Goal: Find specific page/section: Find specific page/section

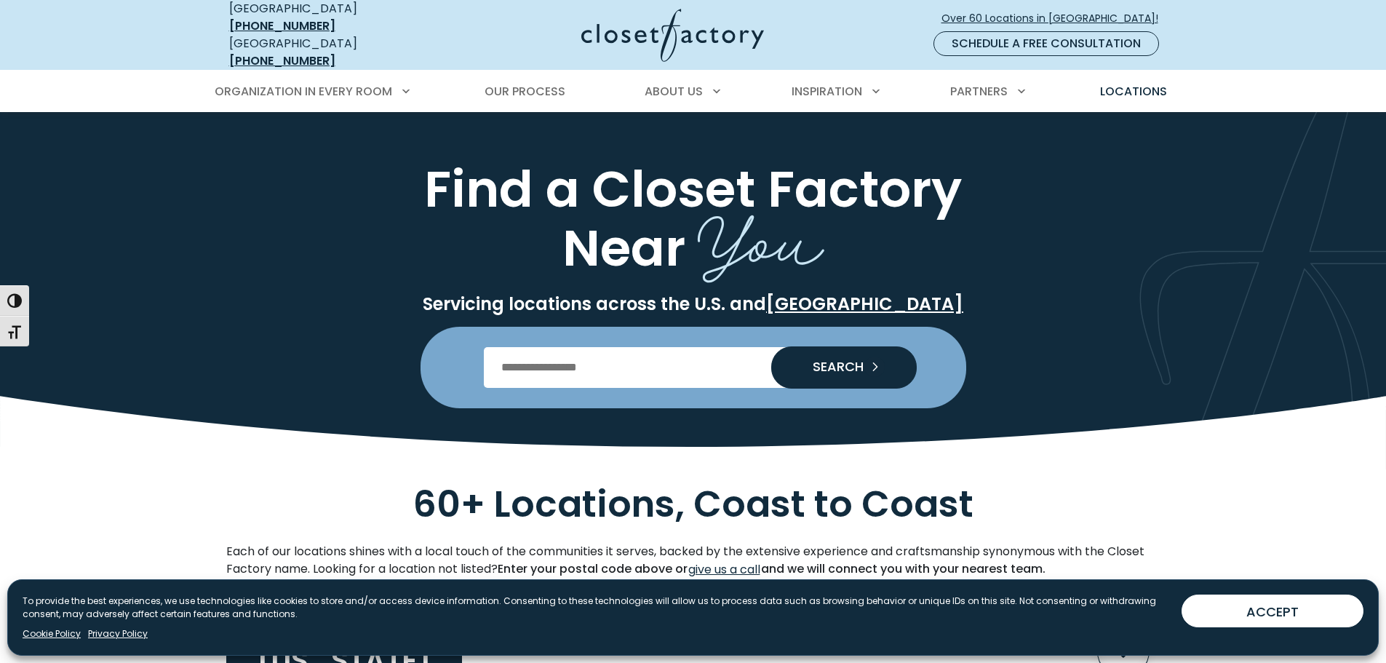
click at [552, 364] on input "Enter Postal Code" at bounding box center [693, 367] width 418 height 41
type input "*****"
click at [834, 360] on span "SEARCH" at bounding box center [832, 366] width 63 height 13
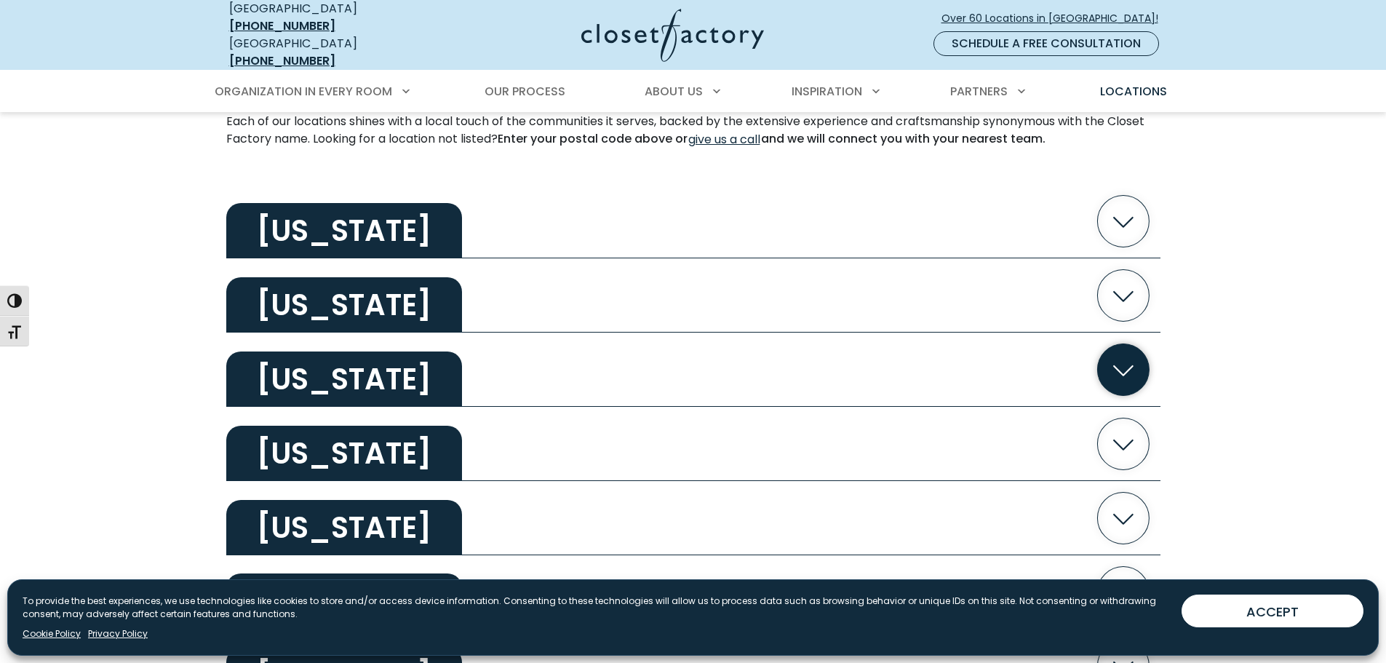
scroll to position [436, 0]
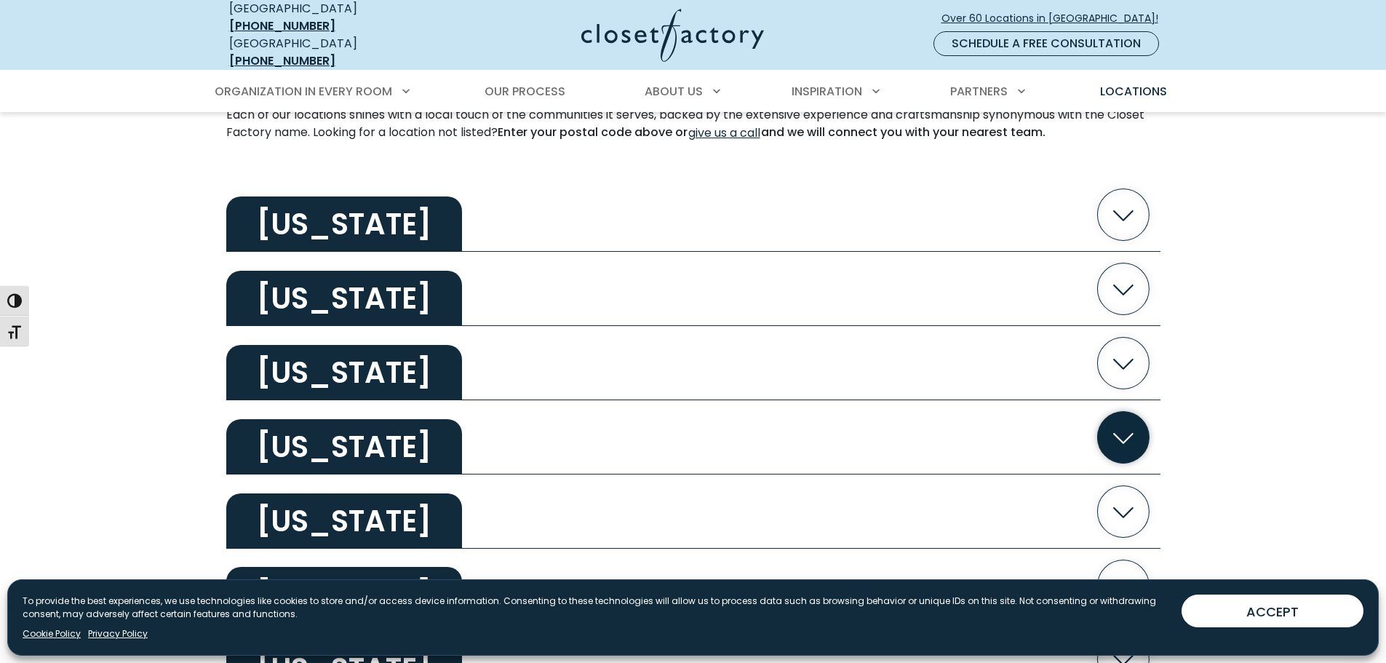
click at [384, 447] on h2 "[US_STATE]" at bounding box center [344, 446] width 236 height 55
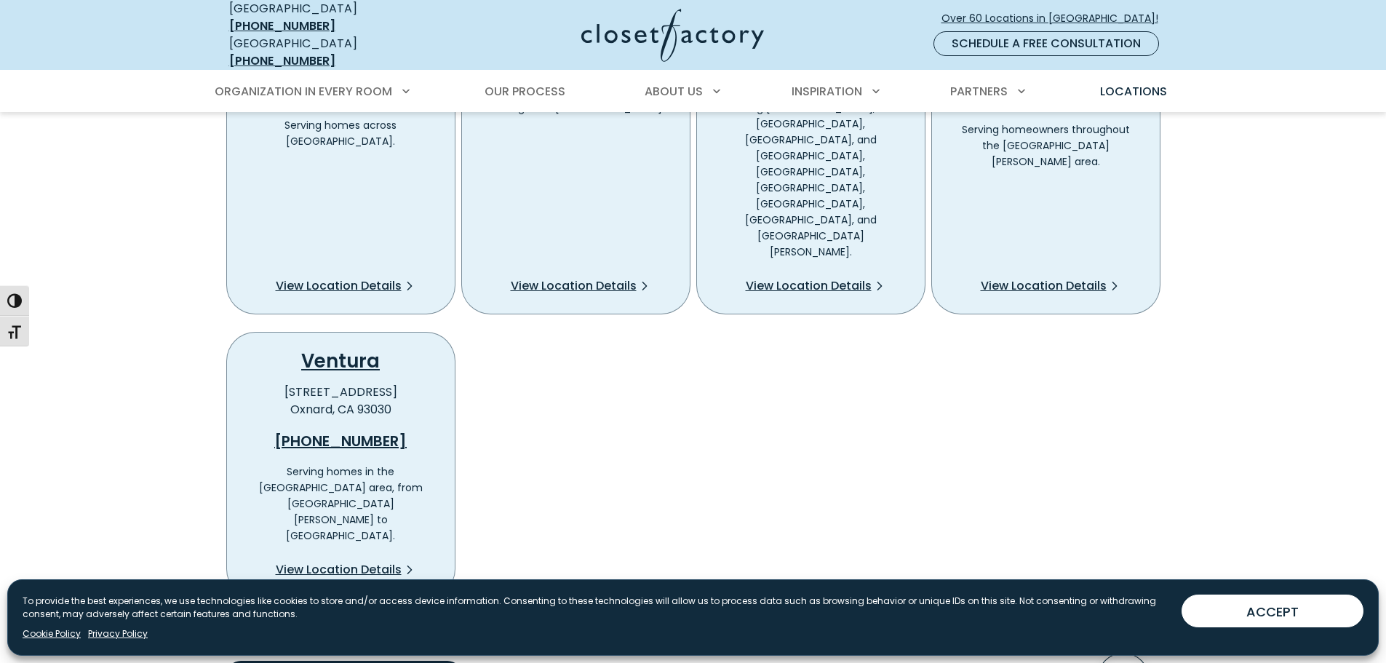
scroll to position [1237, 0]
